Goal: Transaction & Acquisition: Obtain resource

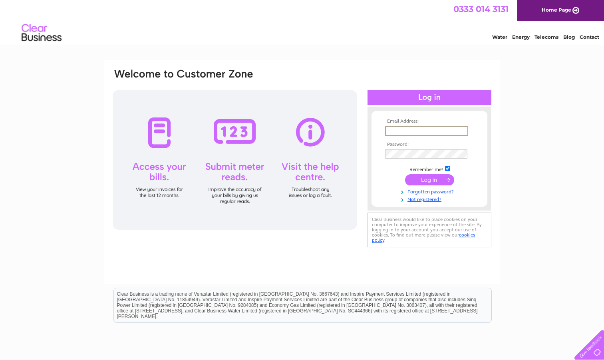
type input "info@coppinsofcorsham.co.uk"
click at [429, 179] on input "submit" at bounding box center [429, 179] width 49 height 11
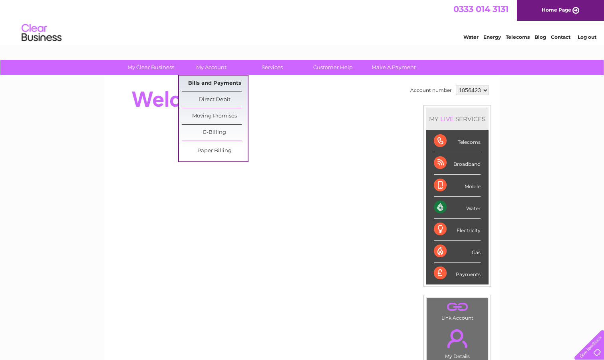
click at [210, 84] on link "Bills and Payments" at bounding box center [215, 84] width 66 height 16
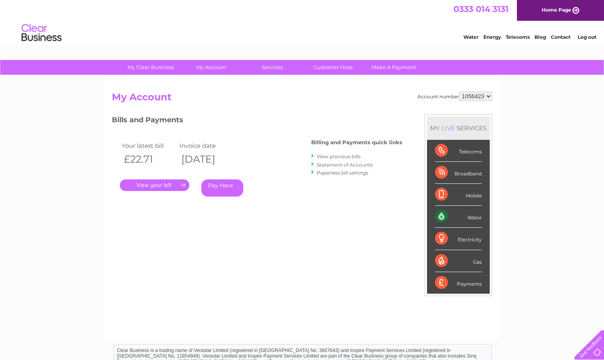
click at [157, 186] on link "." at bounding box center [155, 185] width 70 height 12
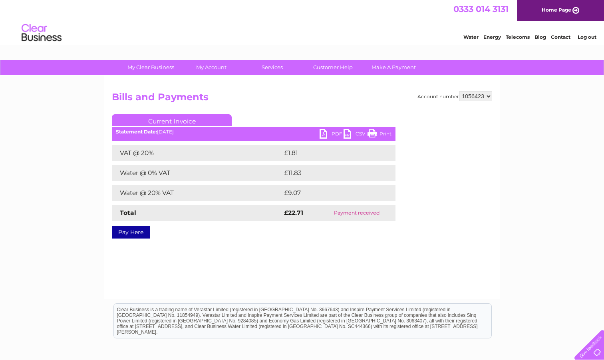
click at [332, 134] on link "PDF" at bounding box center [332, 135] width 24 height 12
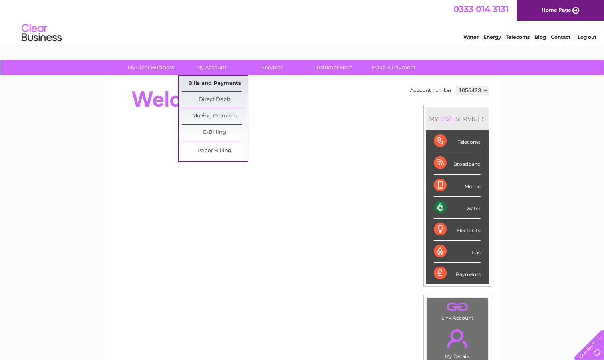
click at [206, 81] on link "Bills and Payments" at bounding box center [215, 84] width 66 height 16
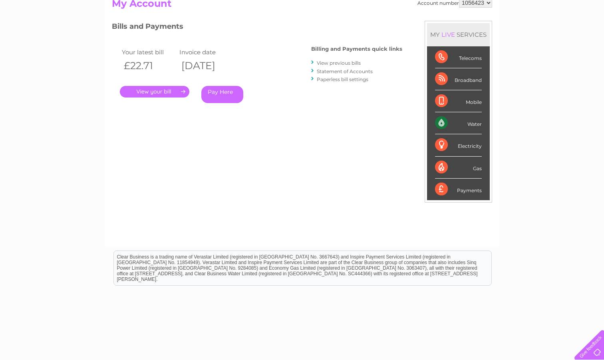
scroll to position [93, 0]
click at [332, 63] on link "View previous bills" at bounding box center [339, 63] width 44 height 6
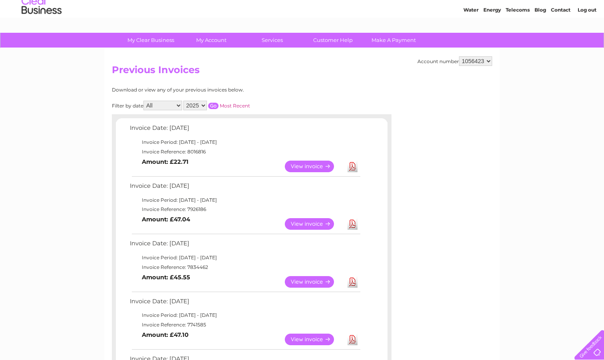
scroll to position [39, 0]
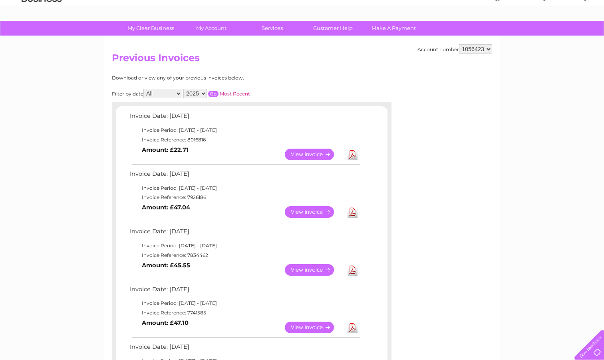
click at [312, 151] on link "View" at bounding box center [314, 155] width 59 height 12
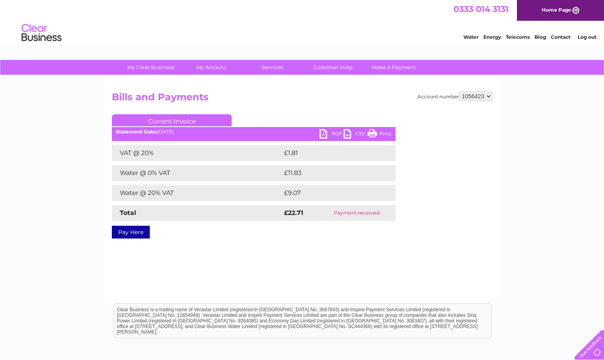
click at [333, 131] on link "PDF" at bounding box center [332, 135] width 24 height 12
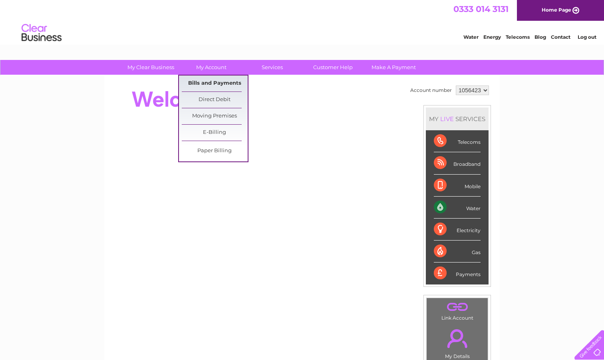
click at [206, 85] on link "Bills and Payments" at bounding box center [215, 84] width 66 height 16
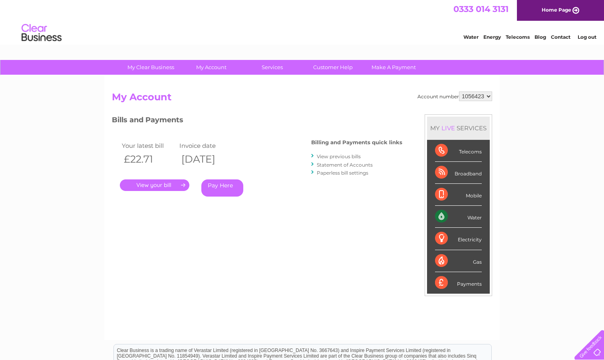
click at [344, 156] on link "View previous bills" at bounding box center [339, 156] width 44 height 6
